Goal: Task Accomplishment & Management: Use online tool/utility

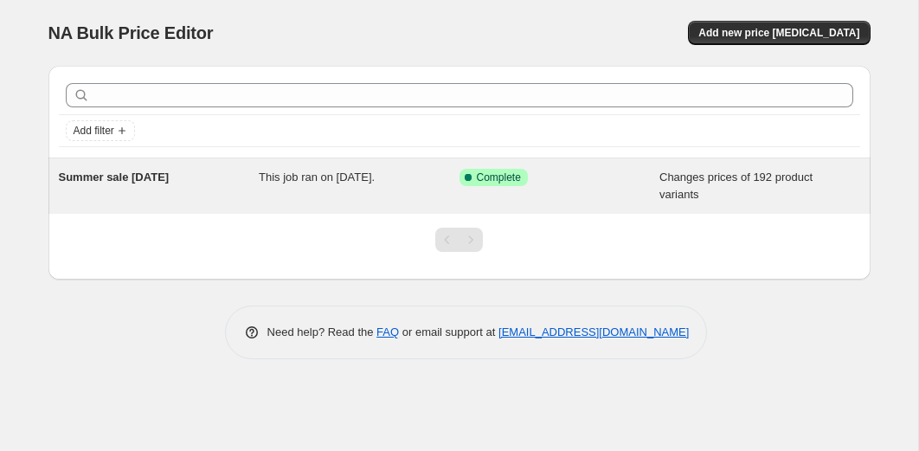
click at [330, 180] on span "This job ran on [DATE]." at bounding box center [317, 177] width 116 height 13
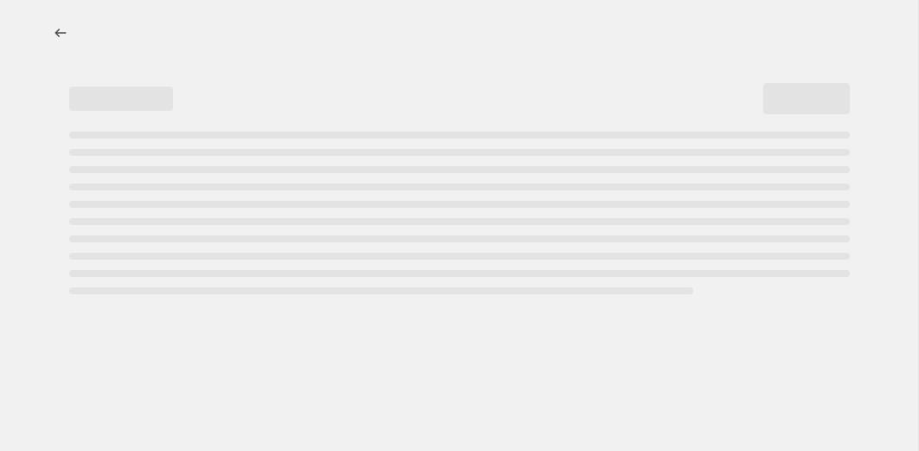
select select "collection"
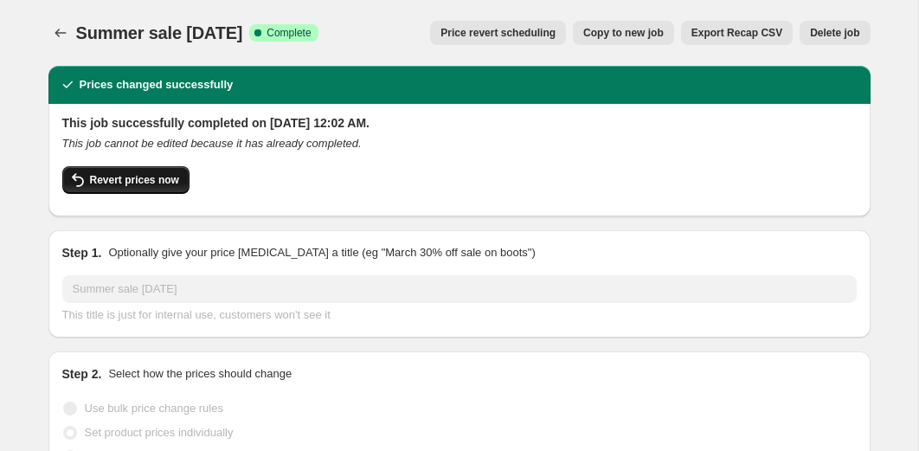
click at [147, 183] on span "Revert prices now" at bounding box center [134, 180] width 89 height 14
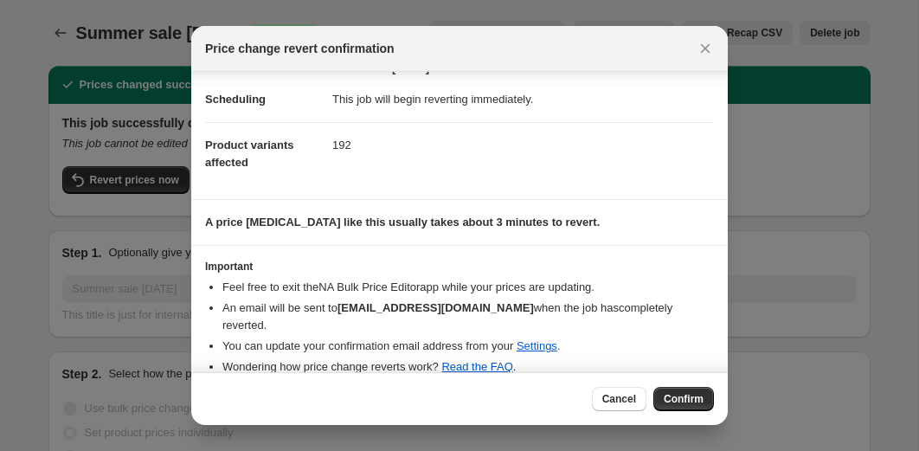
scroll to position [29, 0]
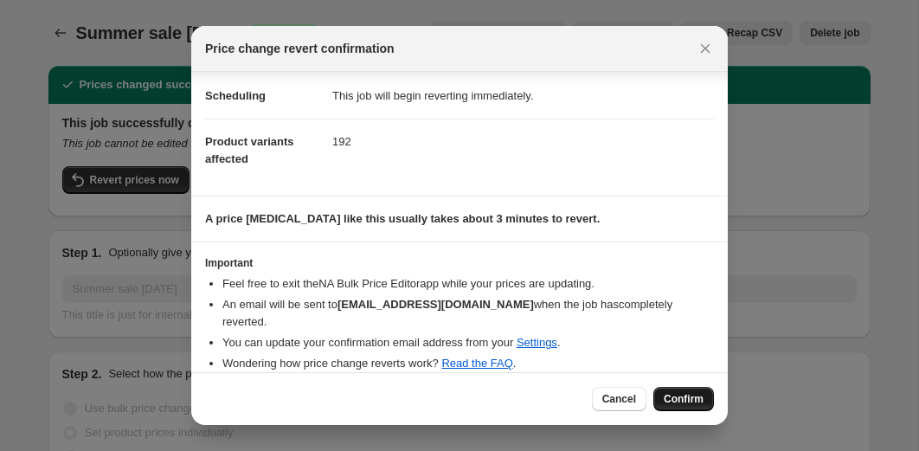
click at [670, 398] on span "Confirm" at bounding box center [684, 399] width 40 height 14
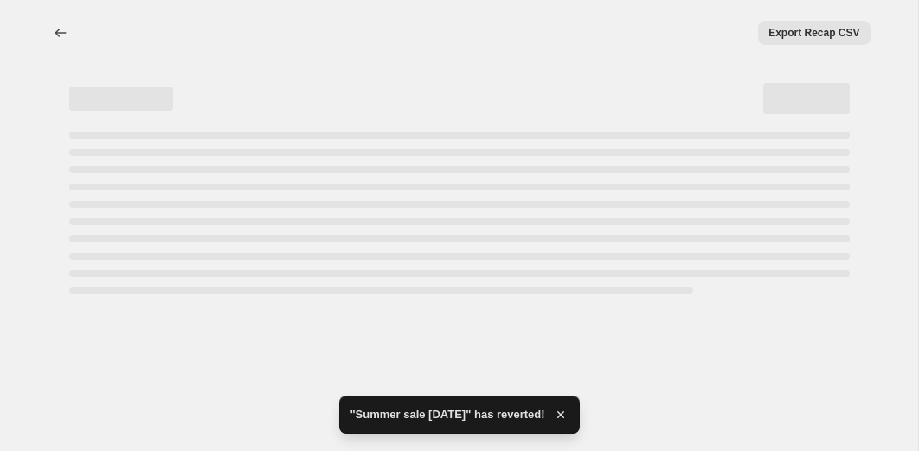
select select "collection"
